Goal: Task Accomplishment & Management: Complete application form

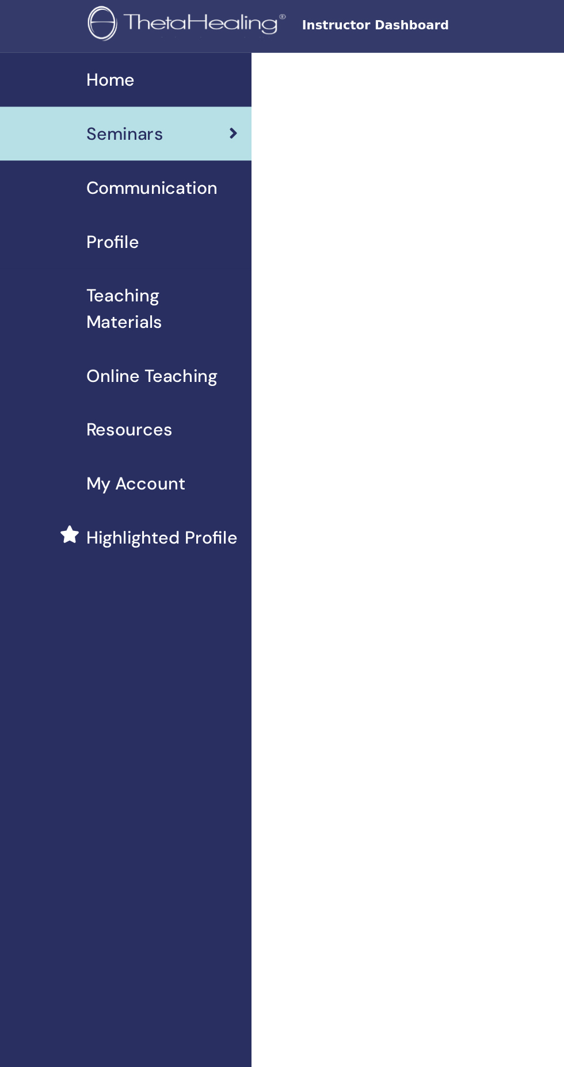
click at [92, 98] on span "Seminars" at bounding box center [100, 90] width 51 height 17
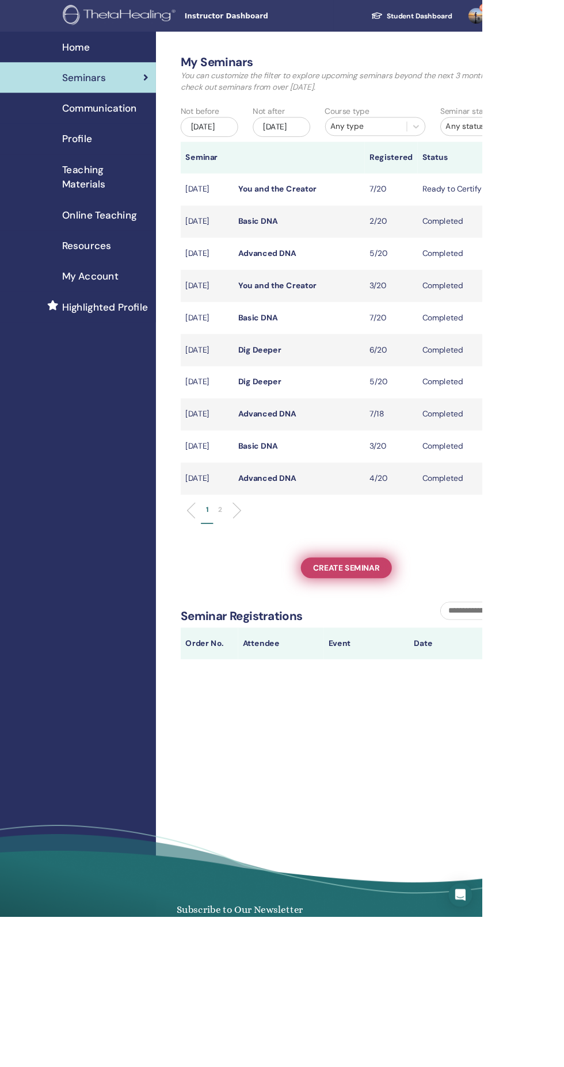
click at [362, 673] on link "Create seminar" at bounding box center [406, 661] width 106 height 24
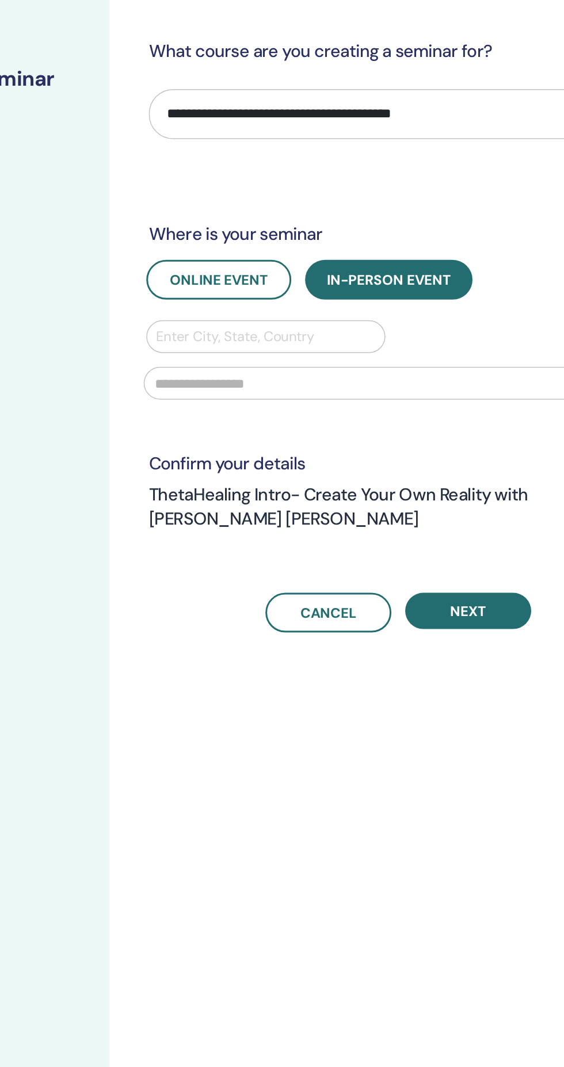
click at [289, 121] on select "**********" at bounding box center [423, 114] width 333 height 33
select select "*"
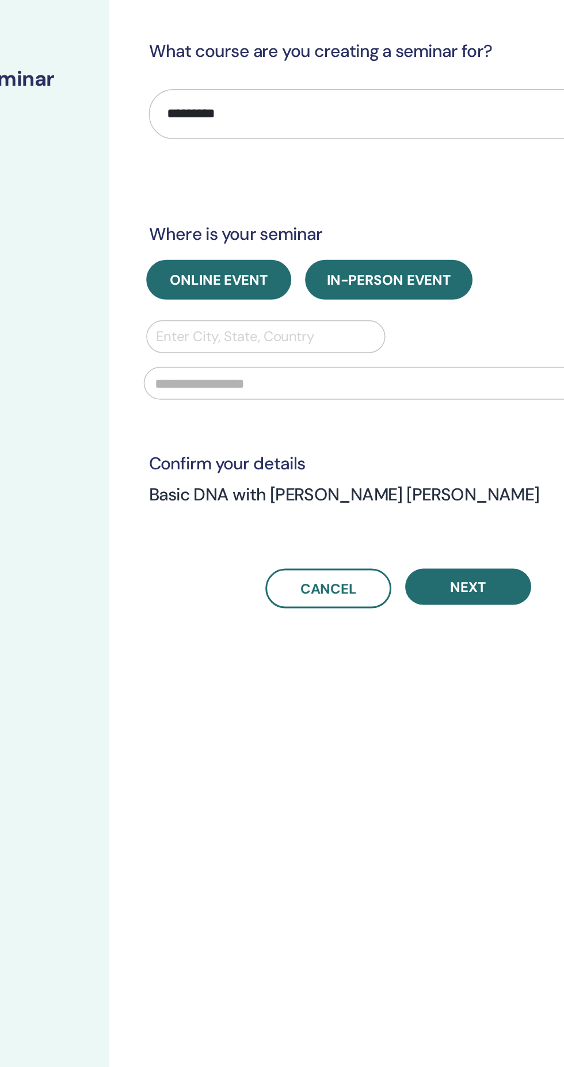
click at [277, 230] on span "Online Event" at bounding box center [303, 225] width 66 height 12
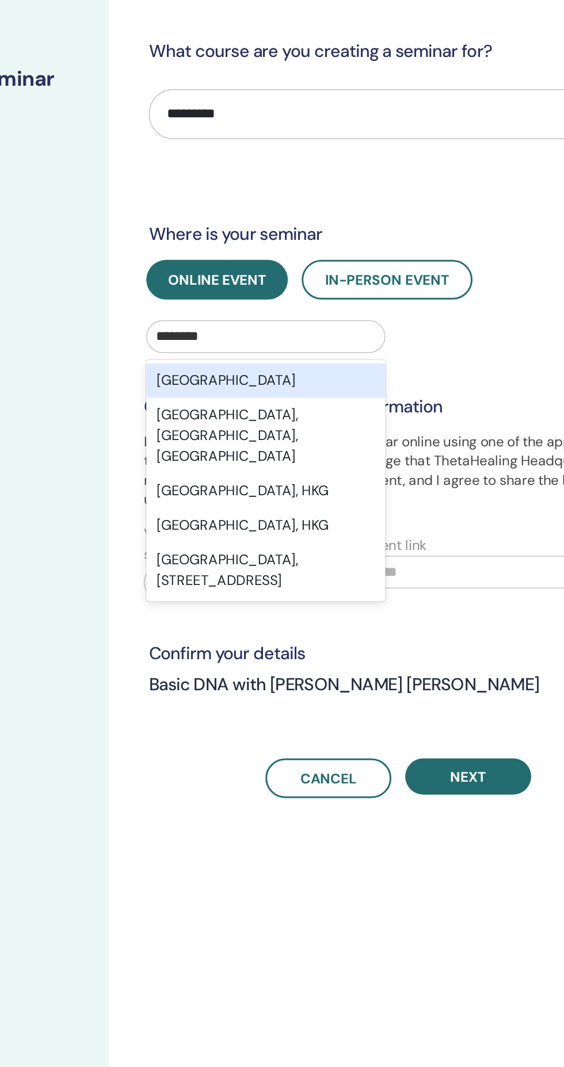
click at [267, 293] on div "Hongkong" at bounding box center [334, 292] width 159 height 23
type input "********"
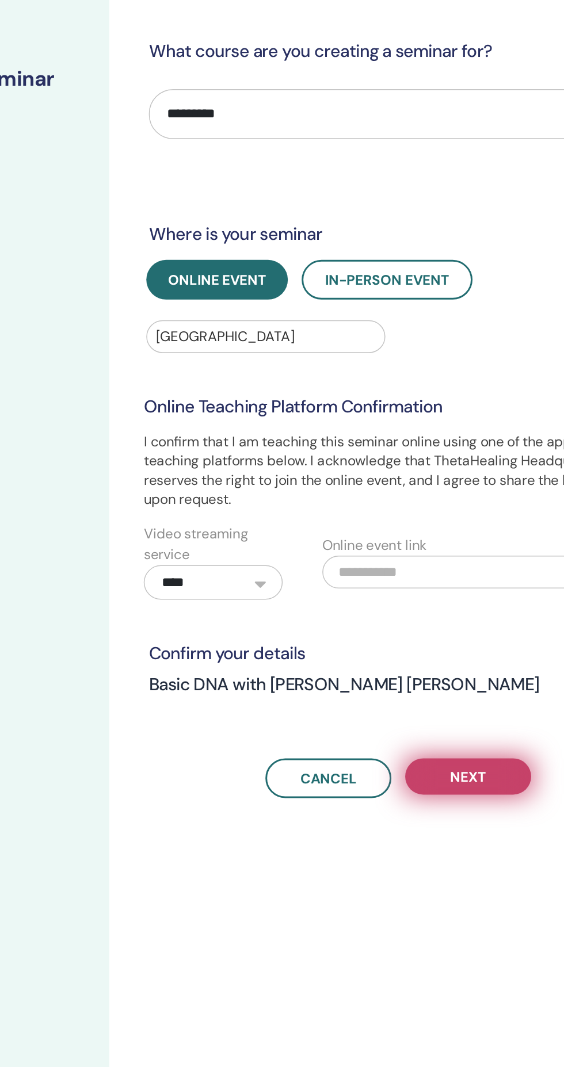
click at [490, 556] on button "Next" at bounding box center [470, 556] width 84 height 24
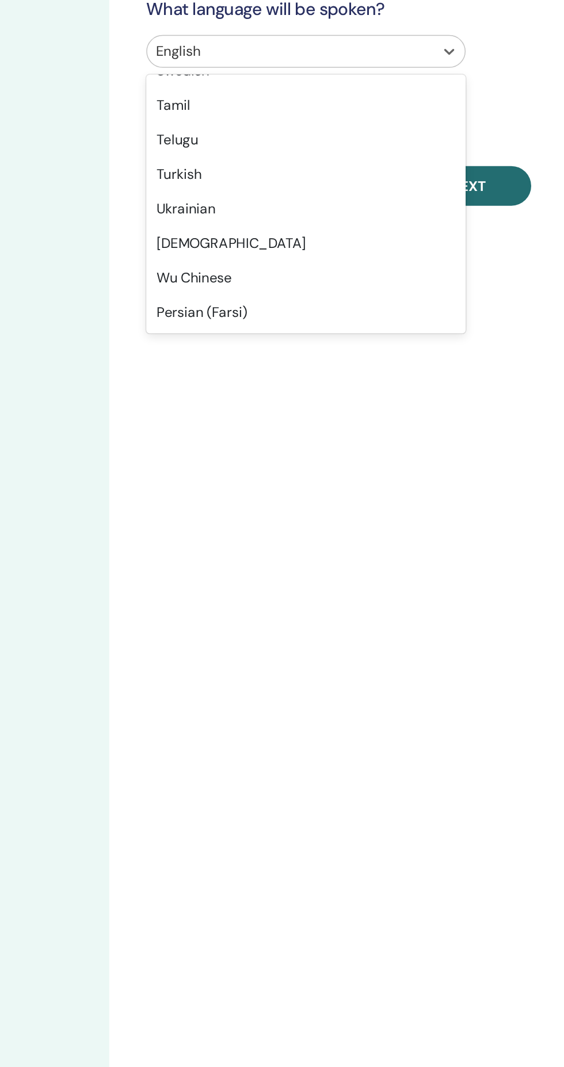
scroll to position [81, 0]
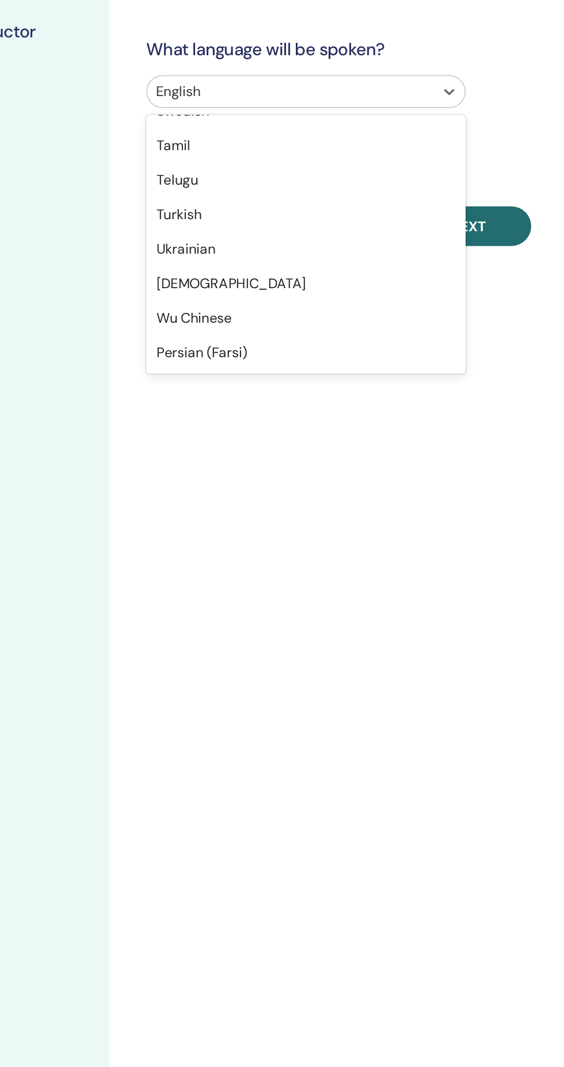
click at [277, 279] on div "Wu Chinese" at bounding box center [361, 273] width 213 height 23
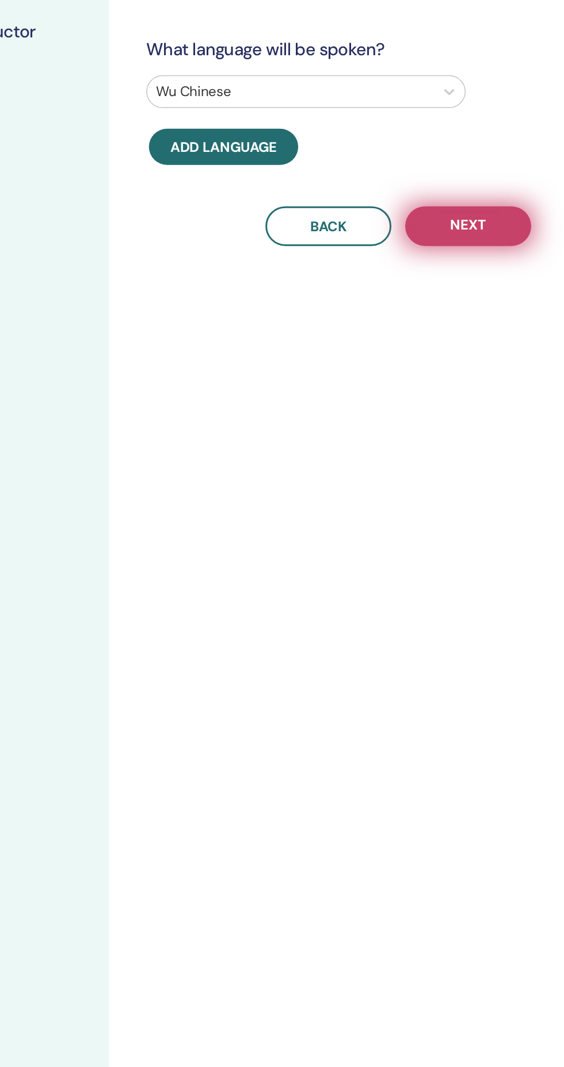
click at [476, 217] on span "Next" at bounding box center [469, 212] width 24 height 14
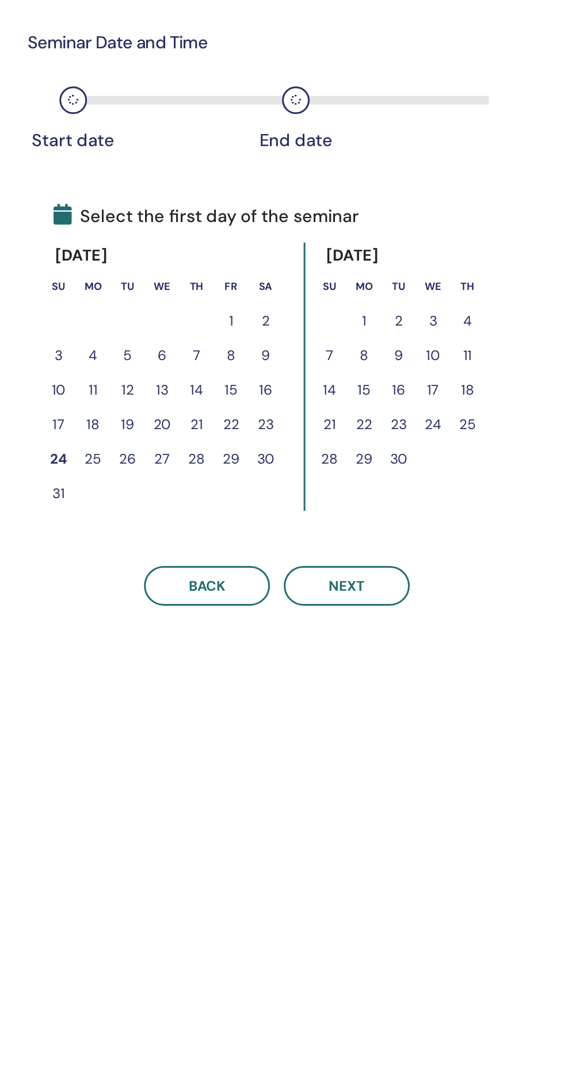
click at [275, 474] on button "31" at bounding box center [277, 471] width 23 height 23
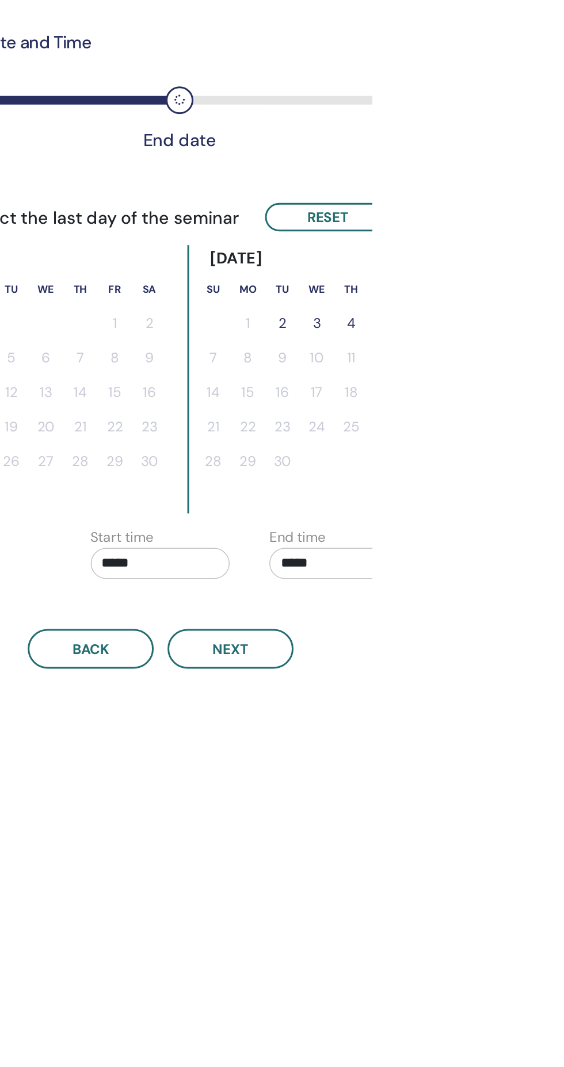
click at [527, 360] on button "3" at bounding box center [527, 357] width 23 height 23
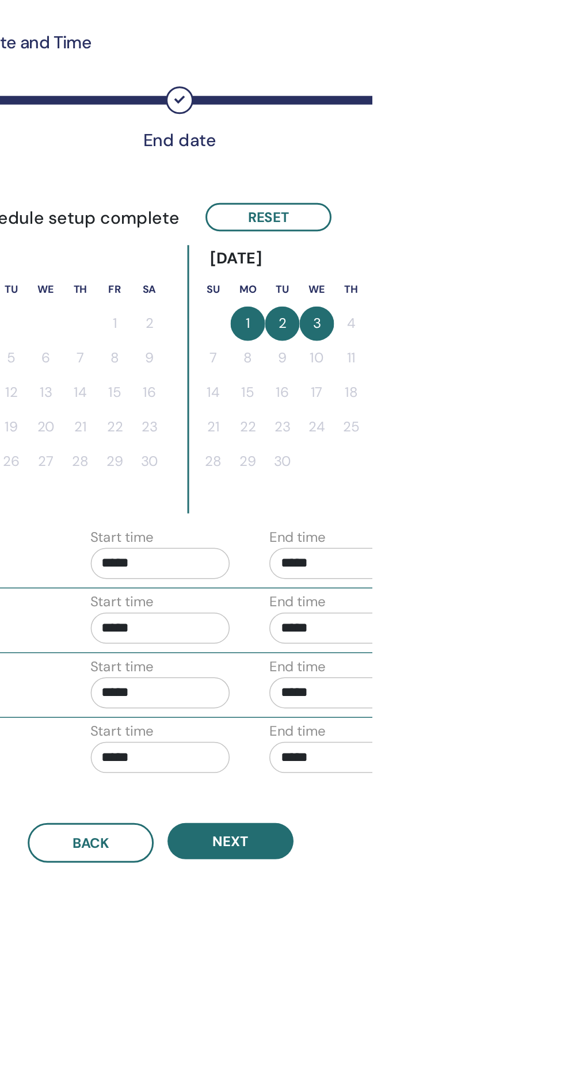
click at [503, 362] on button "2" at bounding box center [504, 357] width 23 height 23
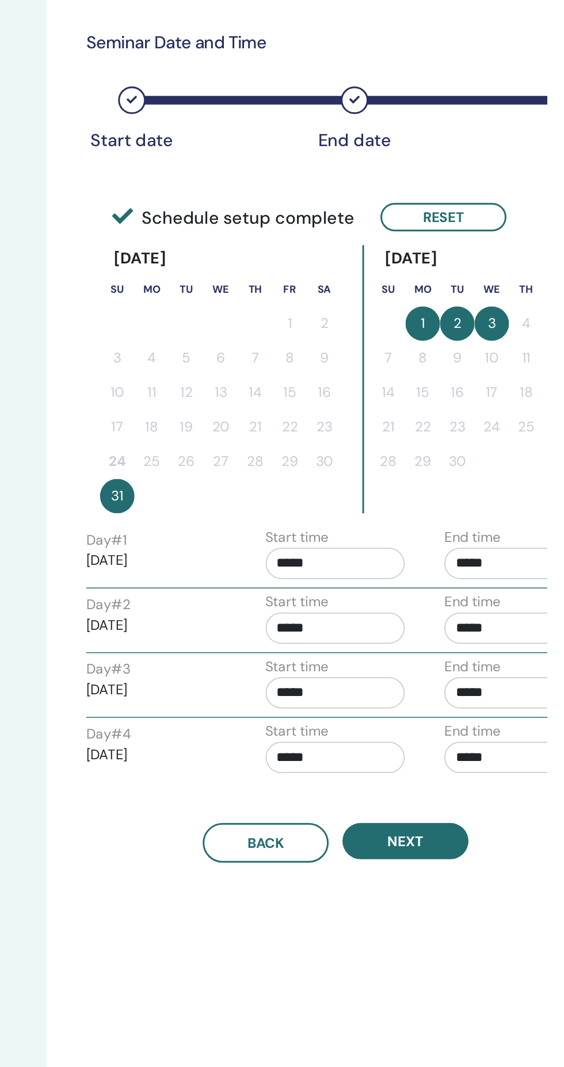
click at [277, 474] on button "31" at bounding box center [277, 472] width 23 height 23
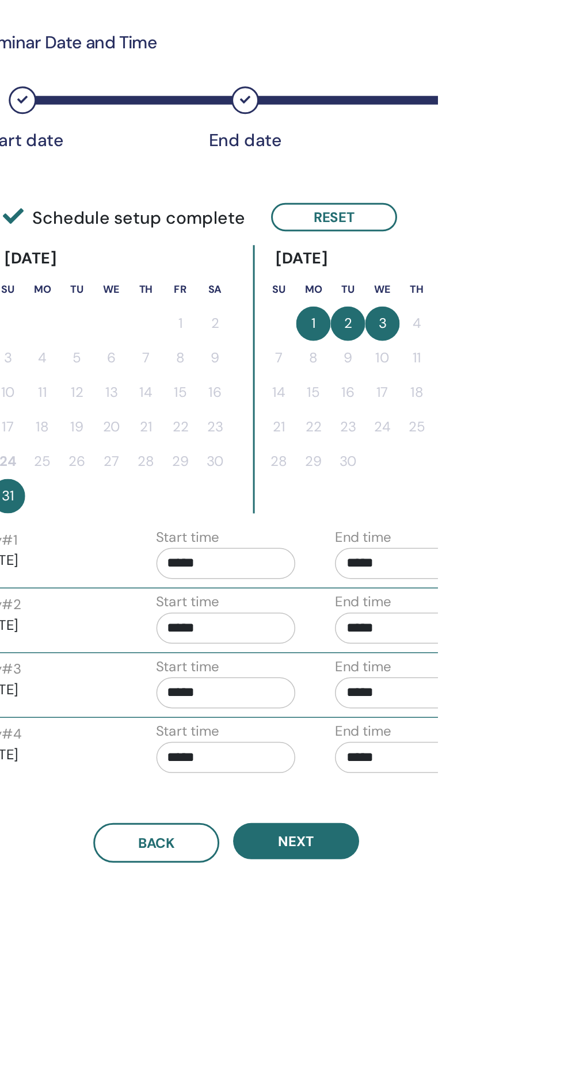
click at [338, 471] on td at bounding box center [346, 472] width 23 height 23
click at [494, 290] on button "Reset" at bounding box center [495, 286] width 84 height 19
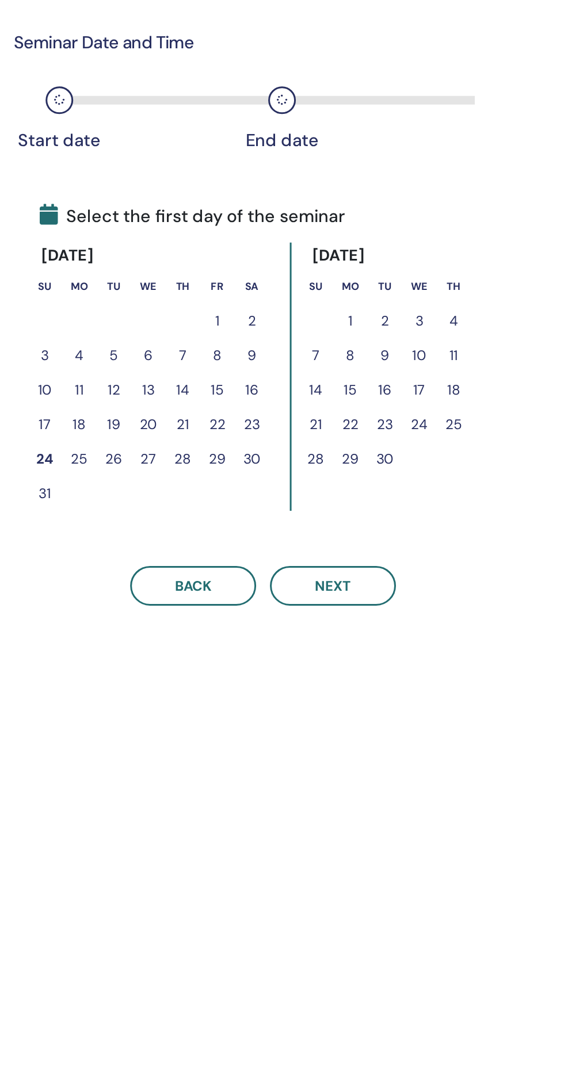
click at [279, 471] on button "31" at bounding box center [277, 471] width 23 height 23
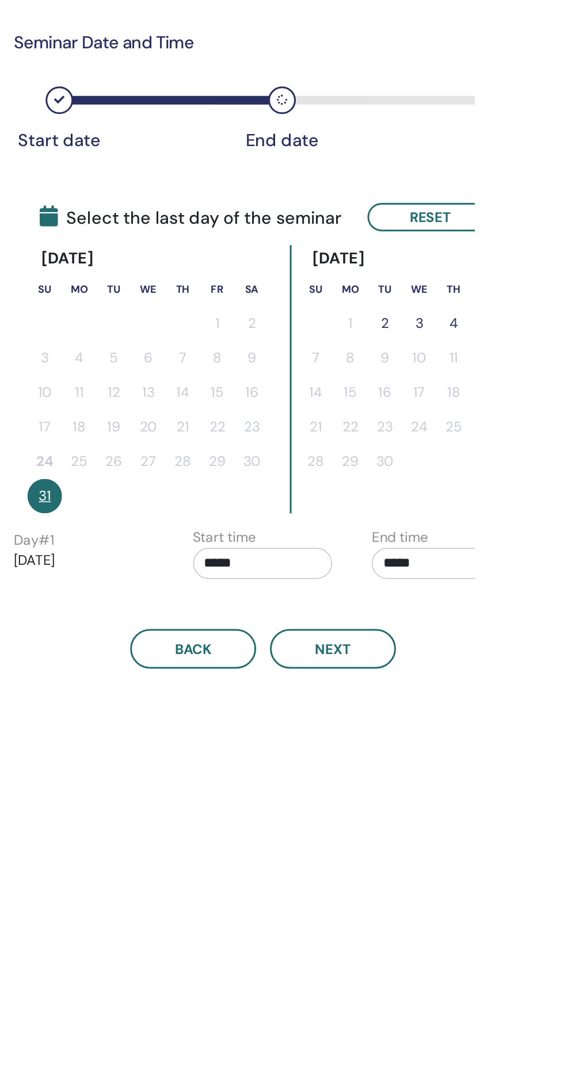
click at [503, 357] on button "2" at bounding box center [504, 357] width 23 height 23
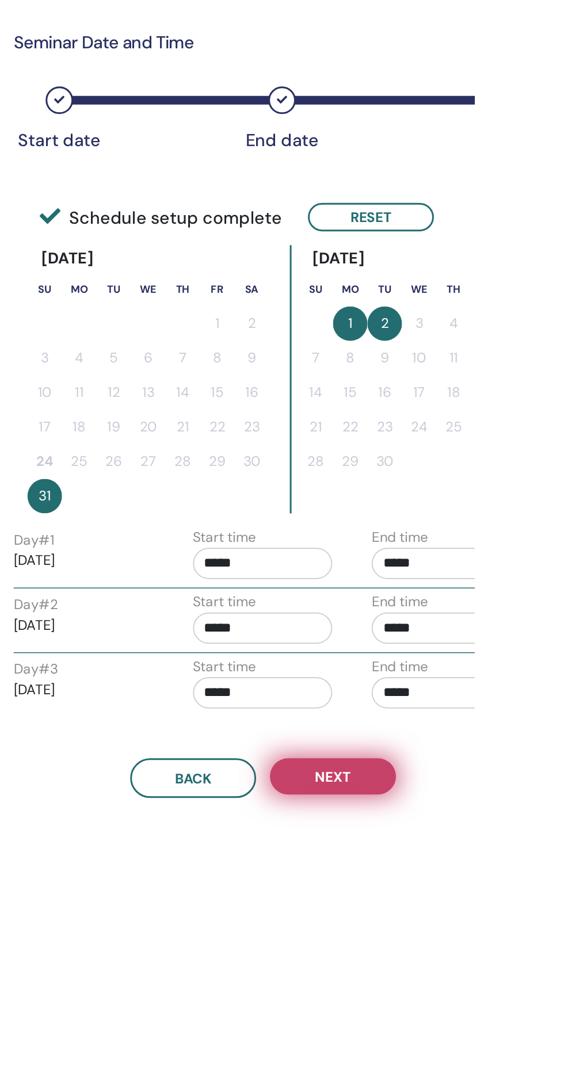
click at [445, 661] on button "Next" at bounding box center [470, 660] width 84 height 24
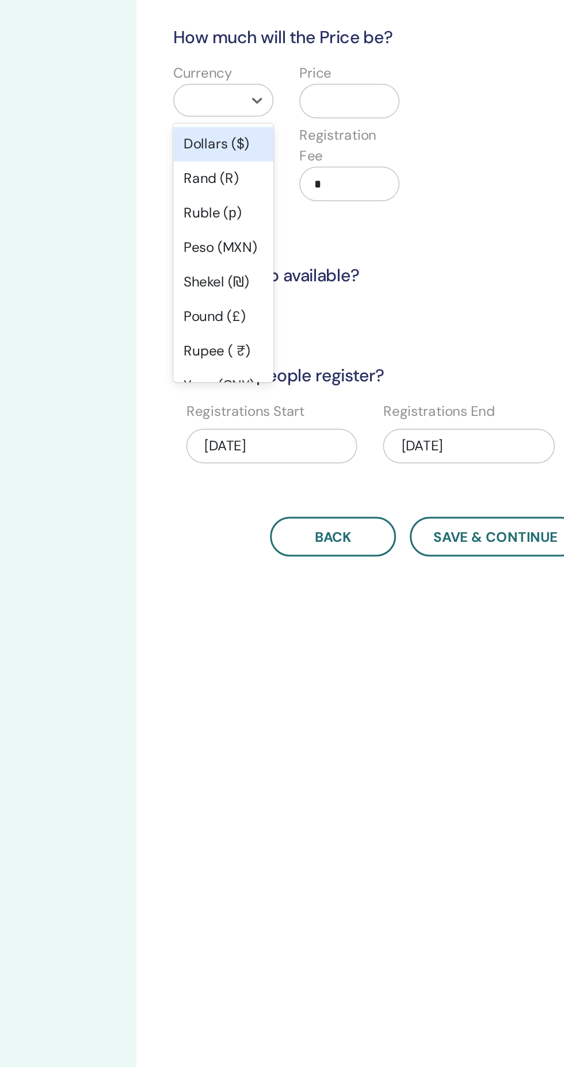
click at [262, 209] on input "text" at bounding box center [262, 209] width 2 height 14
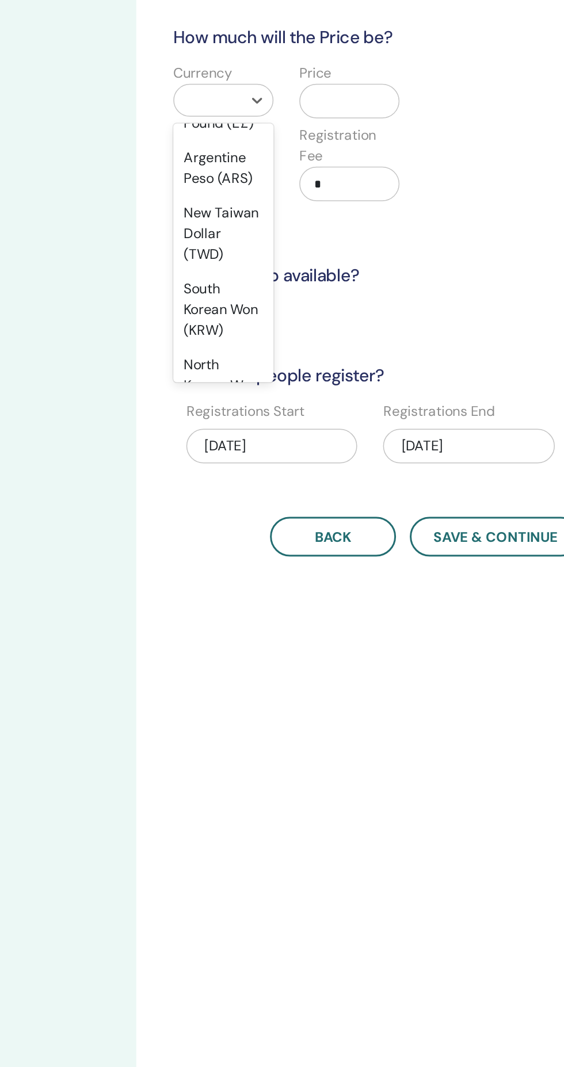
scroll to position [1331, 0]
click at [279, 312] on div "New Taiwan Dollar (TWD)" at bounding box center [288, 297] width 67 height 51
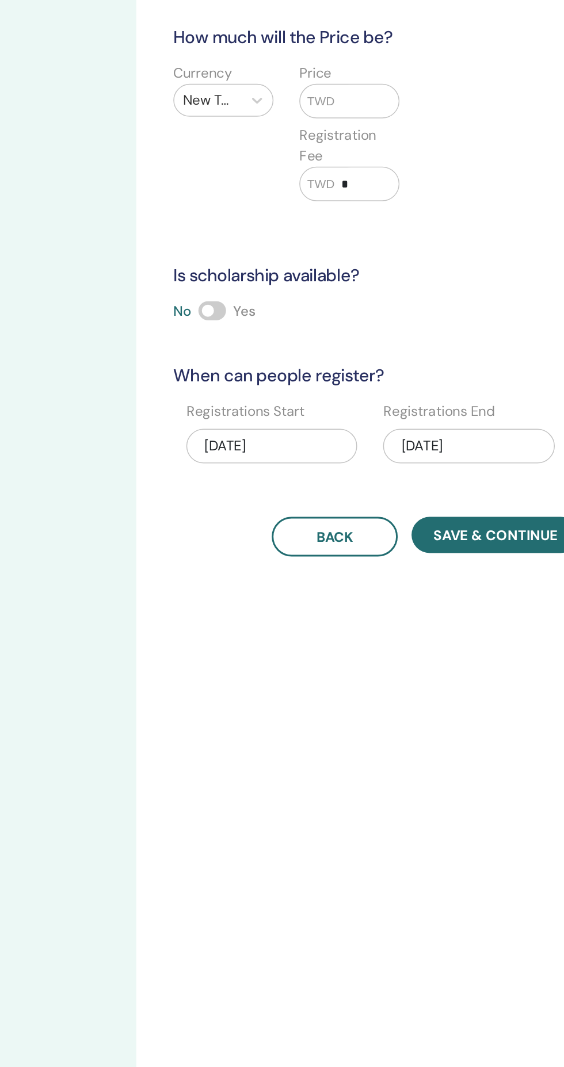
click at [363, 214] on input "text" at bounding box center [384, 210] width 43 height 22
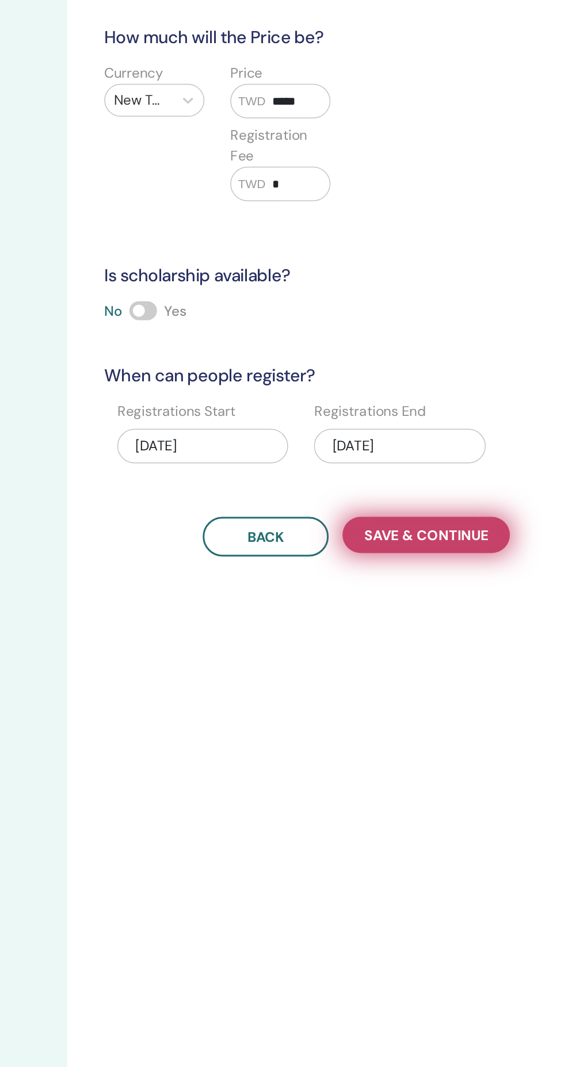
type input "*****"
click at [442, 497] on span "Save & Continue" at bounding box center [469, 499] width 83 height 12
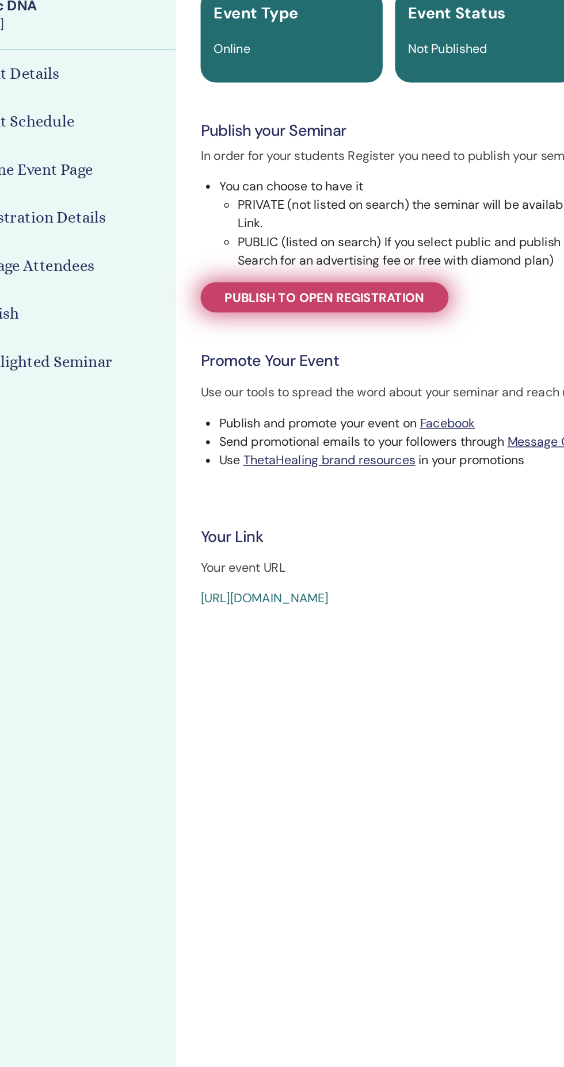
click at [268, 326] on link "Publish to open registration" at bounding box center [341, 318] width 184 height 22
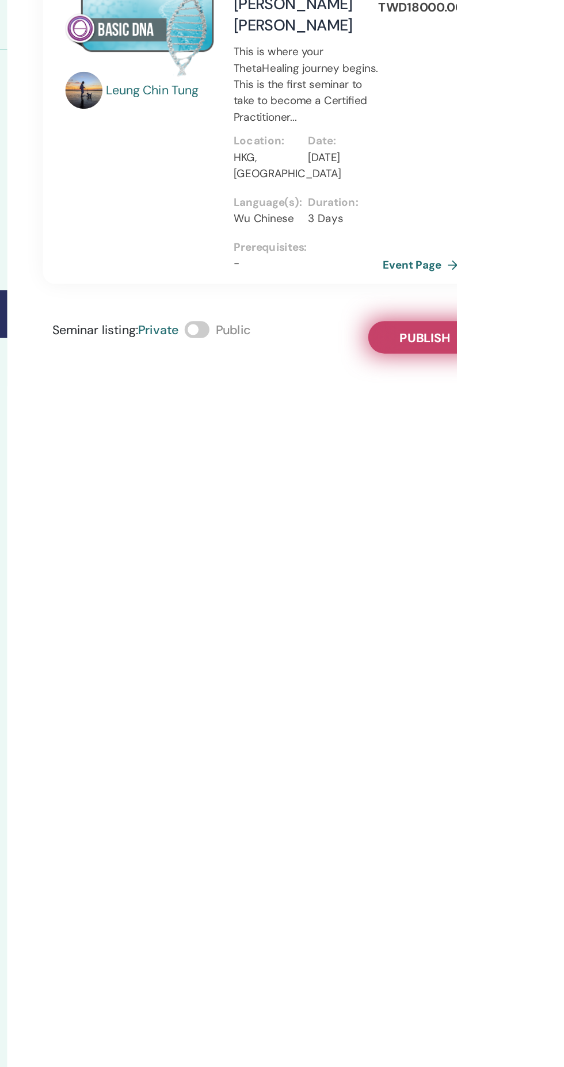
click at [521, 336] on button "Publish" at bounding box center [540, 348] width 84 height 24
click at [524, 285] on link "Event Page" at bounding box center [541, 293] width 60 height 17
